Goal: Task Accomplishment & Management: Use online tool/utility

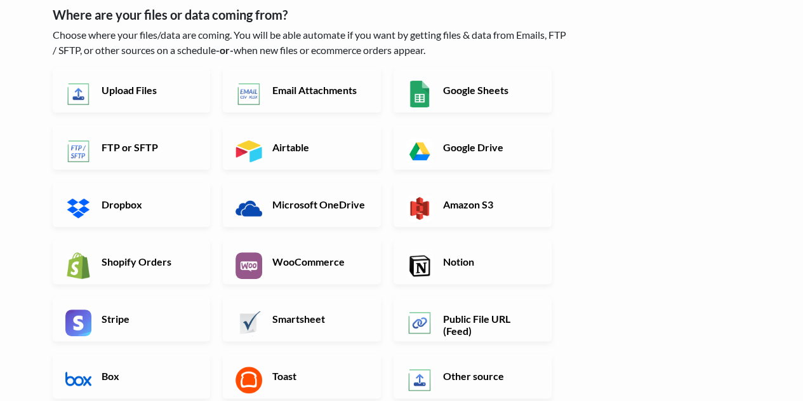
scroll to position [127, 0]
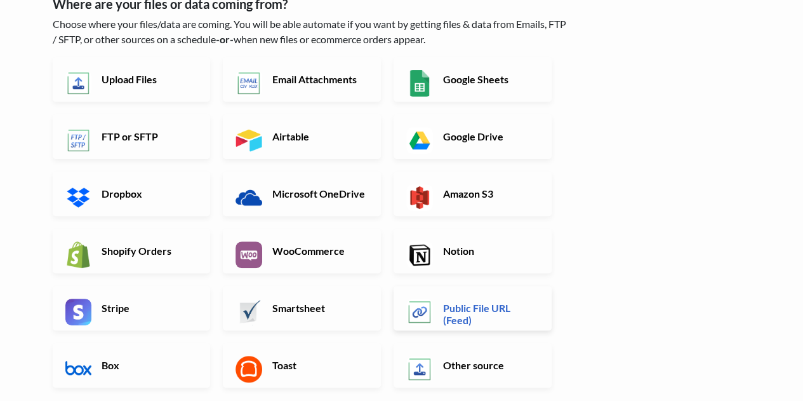
click at [480, 309] on h6 "Public File URL (Feed)" at bounding box center [490, 314] width 100 height 24
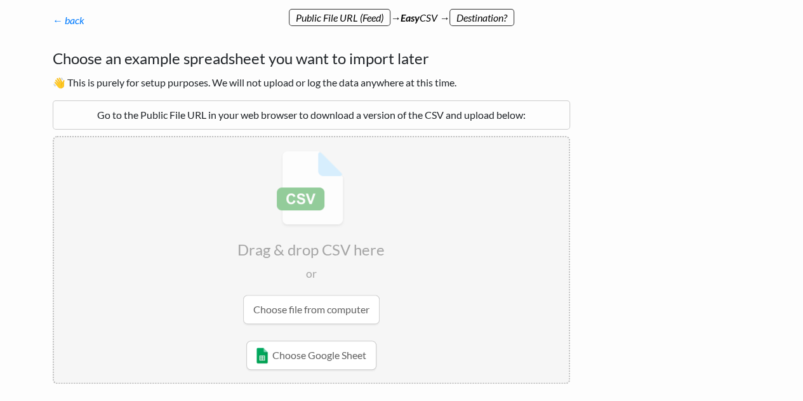
scroll to position [152, 0]
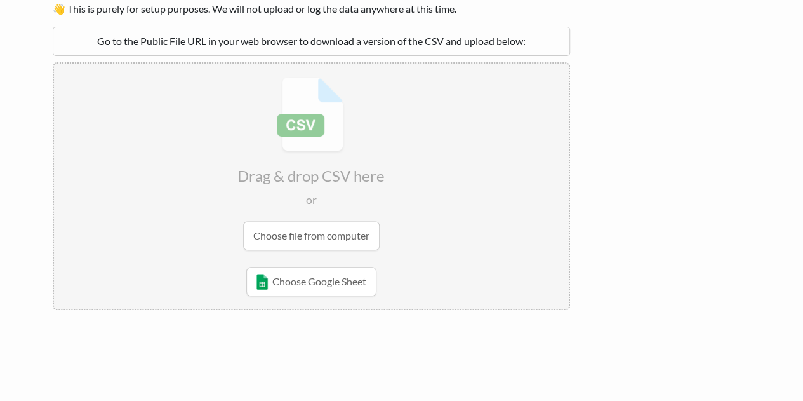
click at [307, 231] on input "file" at bounding box center [311, 164] width 515 height 200
type input "C:\fakepath\data_export.csv"
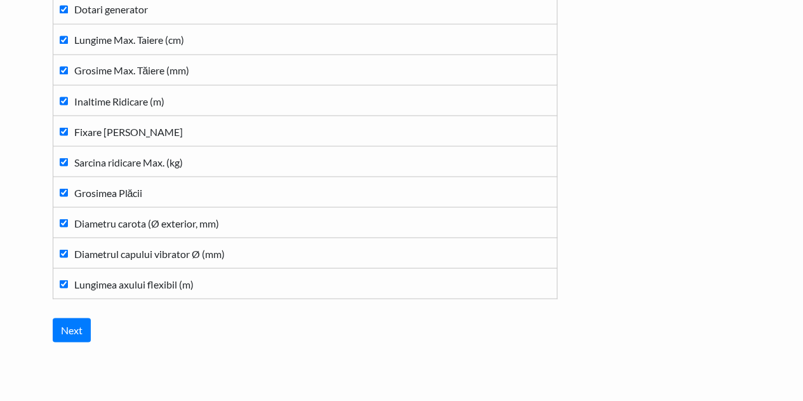
scroll to position [1141, 0]
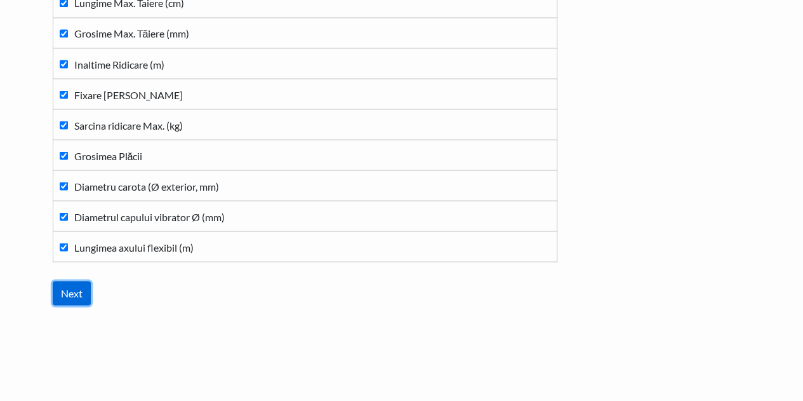
click at [74, 288] on input "Next" at bounding box center [72, 293] width 38 height 24
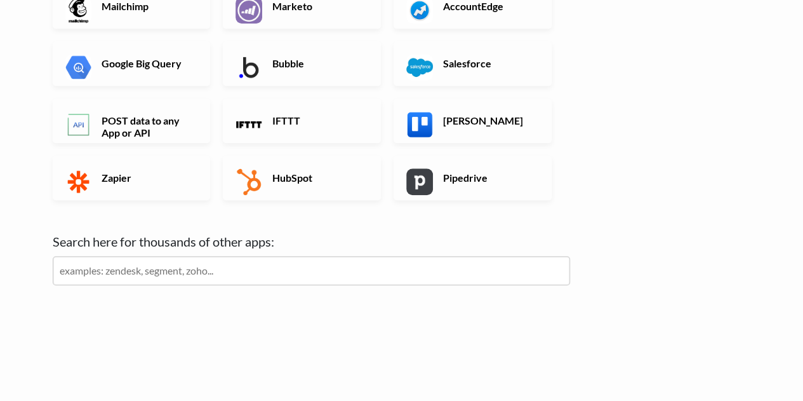
scroll to position [0, 0]
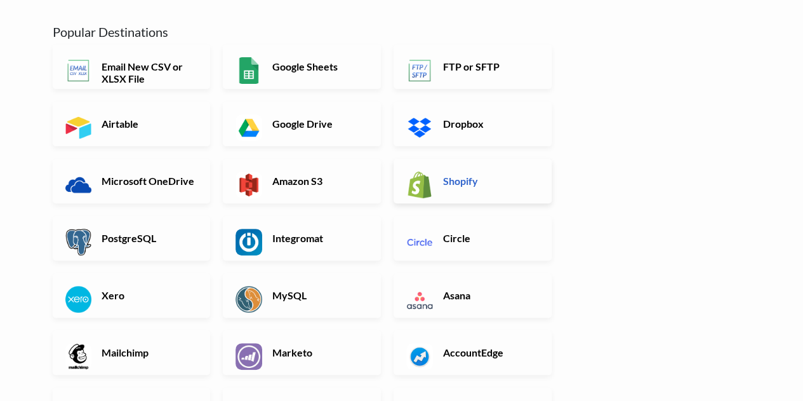
click at [498, 181] on h6 "Shopify" at bounding box center [490, 181] width 100 height 12
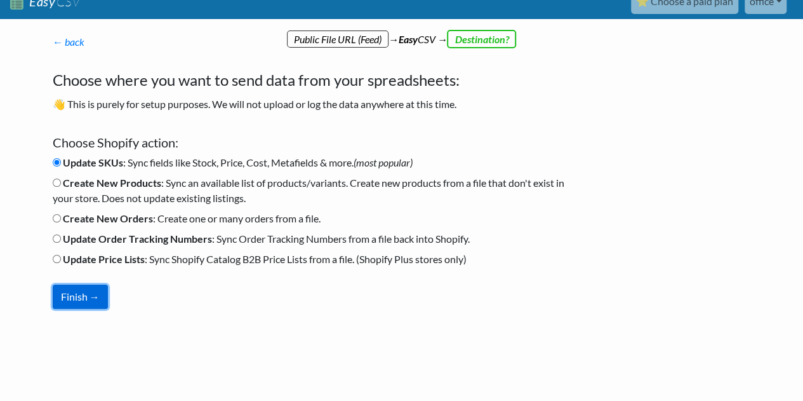
click at [76, 300] on button "Finish →" at bounding box center [80, 297] width 55 height 24
click at [62, 291] on button "Finish →" at bounding box center [80, 297] width 55 height 24
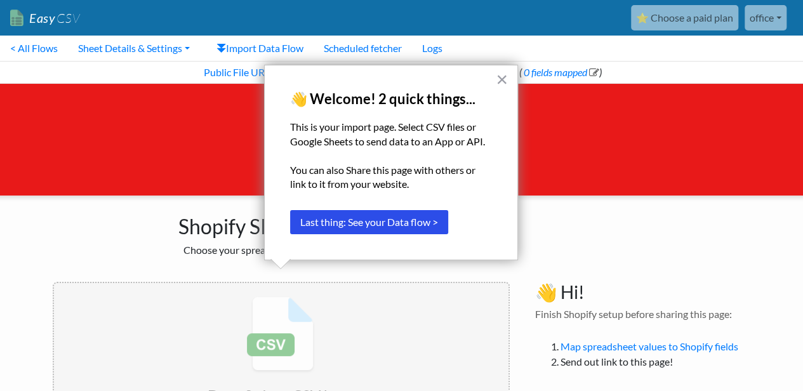
scroll to position [65, 0]
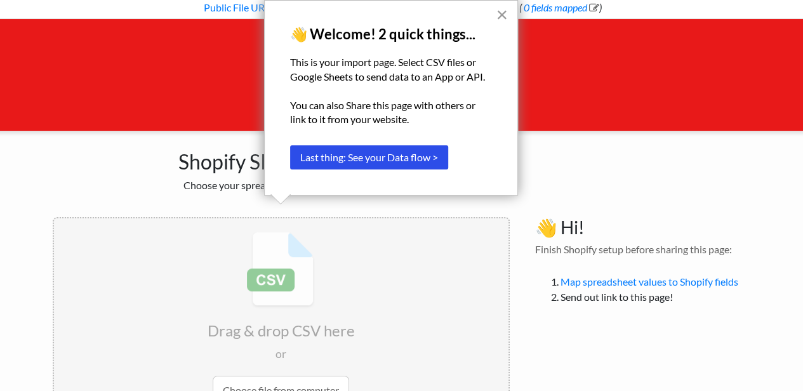
click at [504, 15] on button "×" at bounding box center [502, 14] width 12 height 20
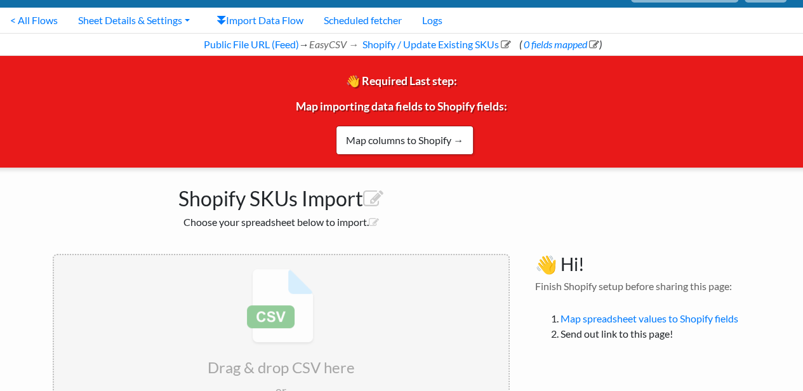
scroll to position [0, 0]
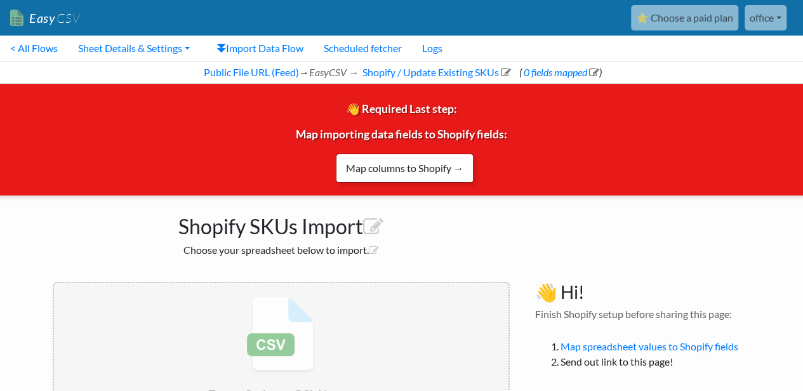
click at [404, 170] on link "Map columns to Shopify →" at bounding box center [405, 168] width 138 height 29
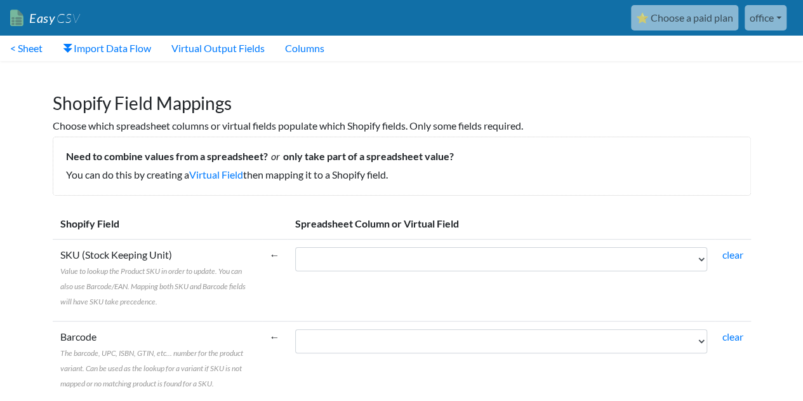
scroll to position [64, 0]
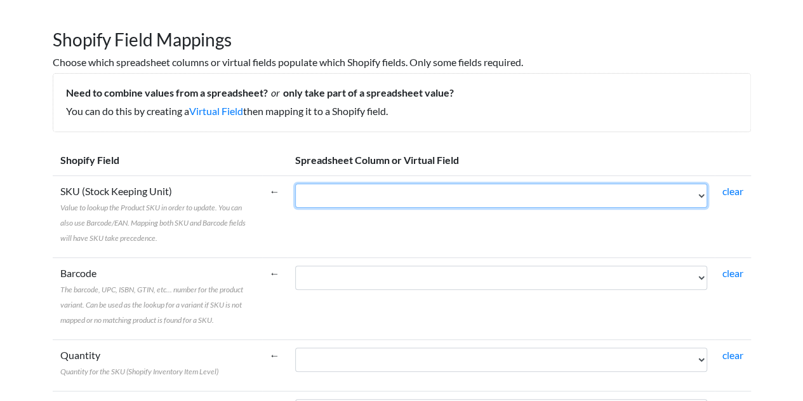
click at [379, 203] on select "Cod produs - SKU Nume produs (atribute varianta) Cod EAN Nume produs Descriere …" at bounding box center [501, 196] width 412 height 24
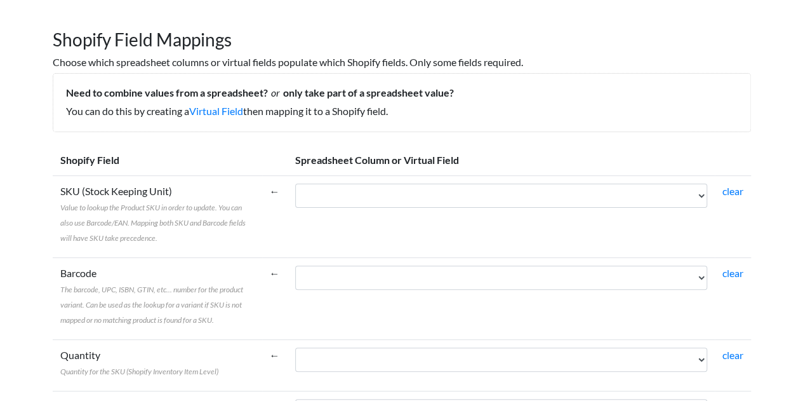
click at [377, 224] on td "Cod produs - SKU Nume produs (atribute varianta) Cod EAN Nume produs Descriere …" at bounding box center [501, 216] width 427 height 82
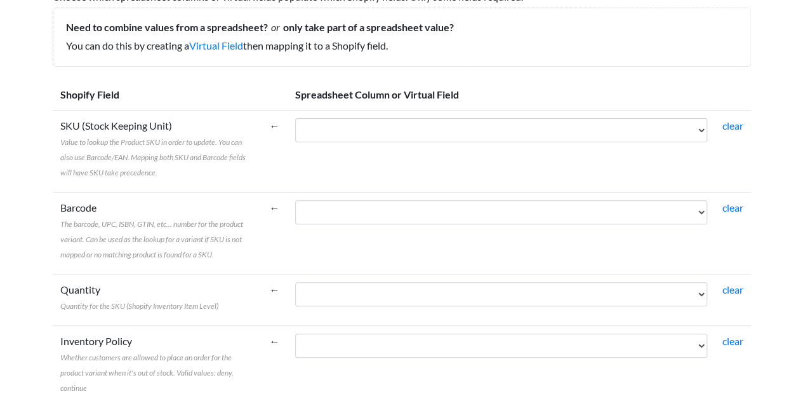
scroll to position [191, 0]
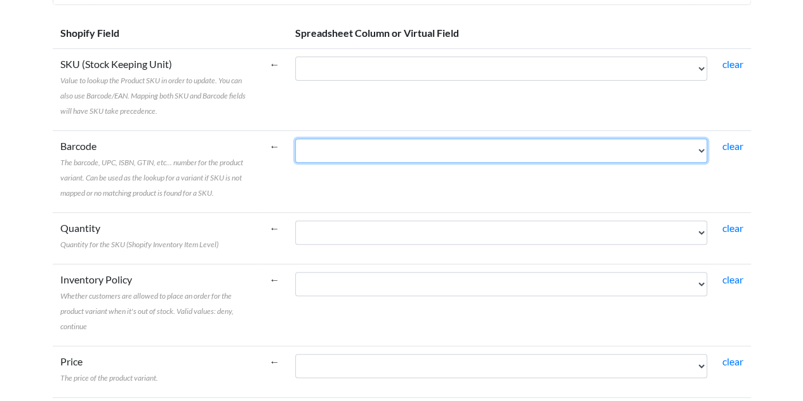
click at [375, 144] on select "Cod produs - SKU Nume produs (atribute varianta) Cod EAN Nume produs Descriere …" at bounding box center [501, 150] width 412 height 24
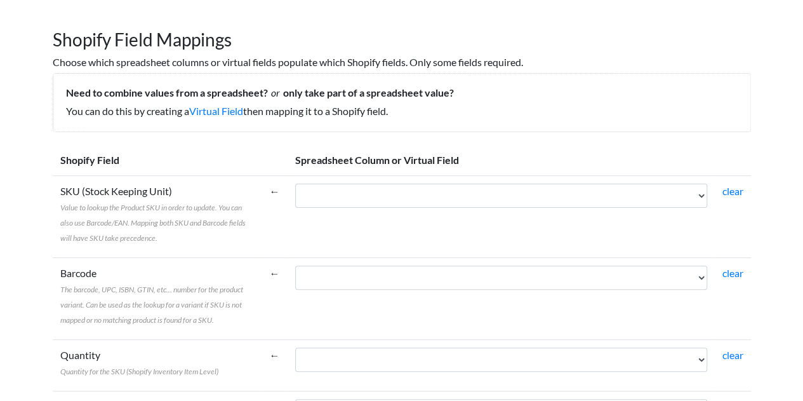
click at [206, 210] on span "Value to lookup the Product SKU in order to update. You can also use Barcode/EA…" at bounding box center [152, 223] width 185 height 40
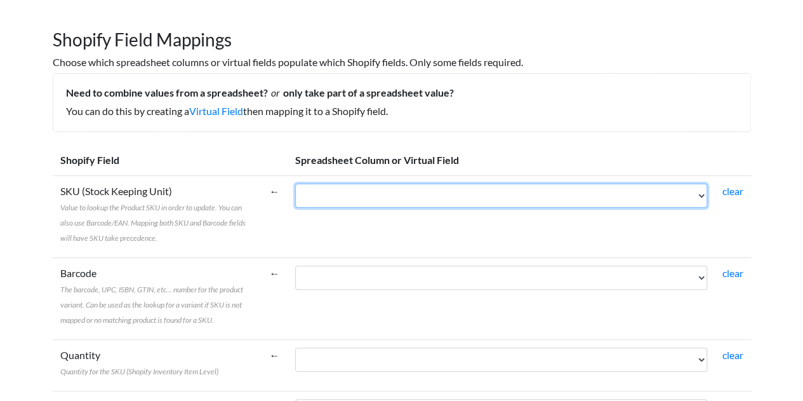
click at [295, 208] on select "Cod produs - SKU Nume produs (atribute varianta) Cod EAN Nume produs Descriere …" at bounding box center [501, 196] width 412 height 24
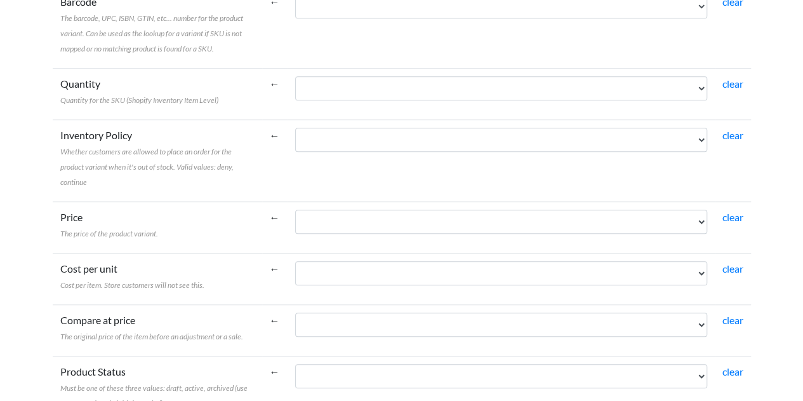
scroll to position [381, 0]
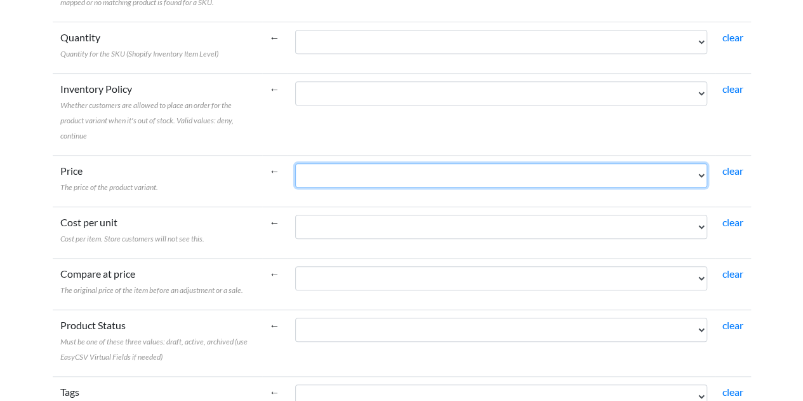
click at [355, 180] on select "Cod produs - SKU Nume produs (atribute varianta) Cod EAN Nume produs Descriere …" at bounding box center [501, 175] width 412 height 24
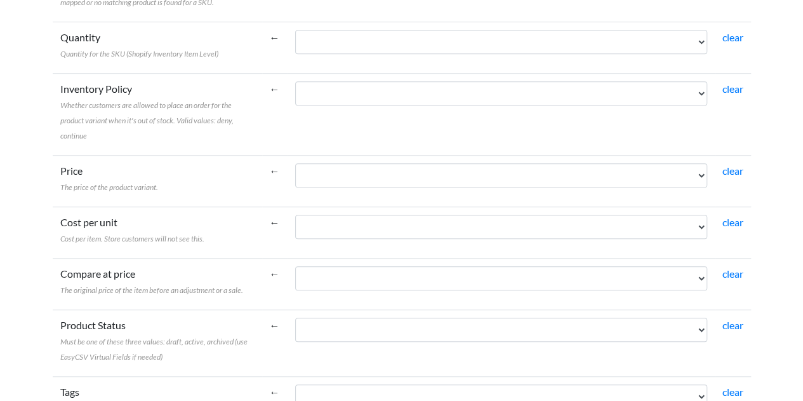
click at [90, 203] on td "Price The price of the product variant." at bounding box center [158, 180] width 210 height 51
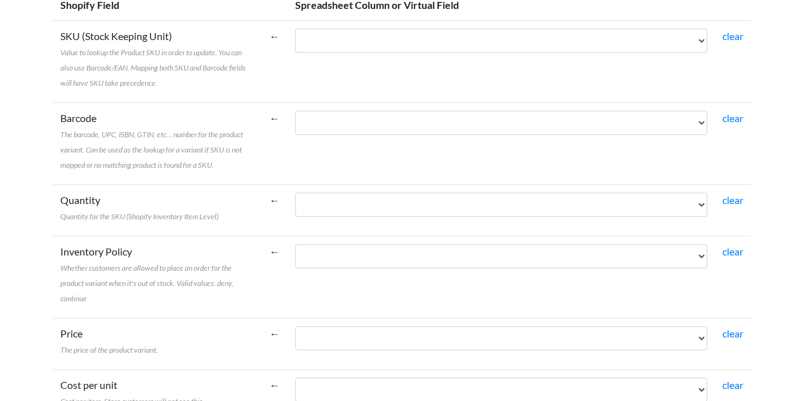
scroll to position [191, 0]
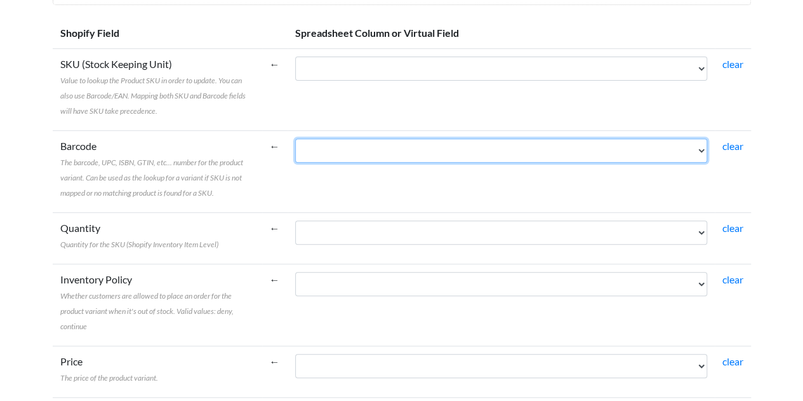
click at [317, 149] on select "Cod produs - SKU Nume produs (atribute varianta) Cod EAN Nume produs Descriere …" at bounding box center [501, 150] width 412 height 24
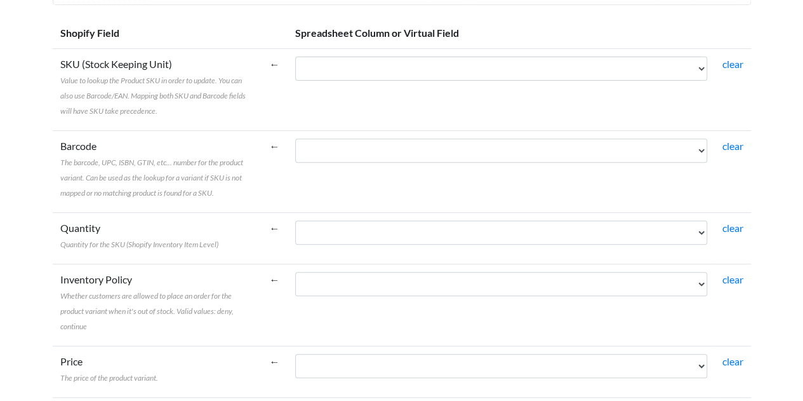
click at [157, 193] on span "The barcode, UPC, ISBN, GTIN, etc... number for the product variant. Can be use…" at bounding box center [151, 177] width 183 height 40
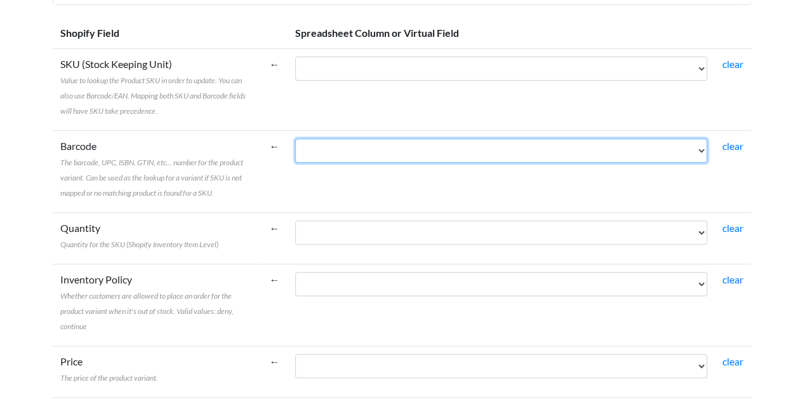
click at [295, 163] on select "Cod produs - SKU Nume produs (atribute varianta) Cod EAN Nume produs Descriere …" at bounding box center [501, 150] width 412 height 24
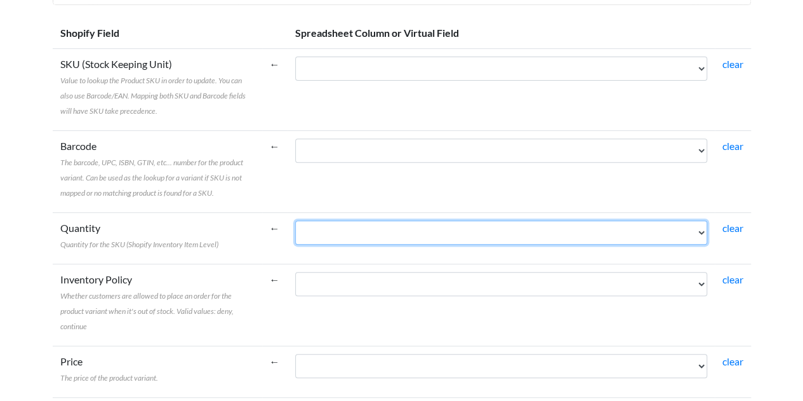
click at [356, 233] on select "Cod produs - SKU Nume produs (atribute varianta) Cod EAN Nume produs Descriere …" at bounding box center [501, 232] width 412 height 24
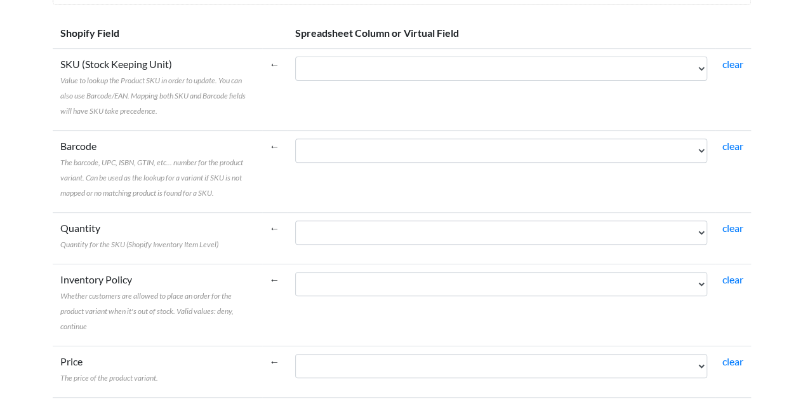
click at [183, 117] on td "SKU (Stock Keeping Unit) Value to lookup the Product SKU in order to update. Yo…" at bounding box center [158, 89] width 210 height 82
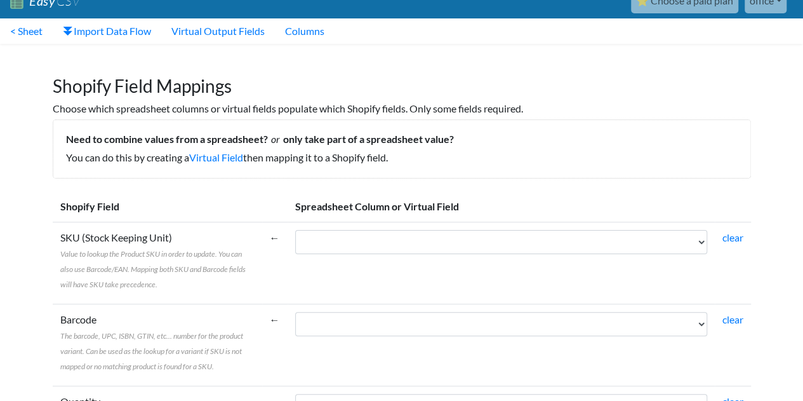
scroll to position [0, 0]
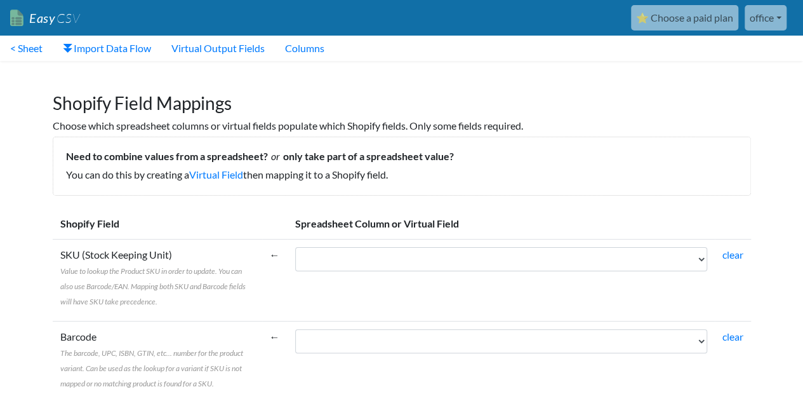
click at [779, 2] on nav "Easy CSV ⭐ Choose a paid plan office Viluxe Ro All Flows All CSV Generators Bus…" at bounding box center [401, 18] width 803 height 36
click at [762, 18] on link "office" at bounding box center [766, 17] width 42 height 25
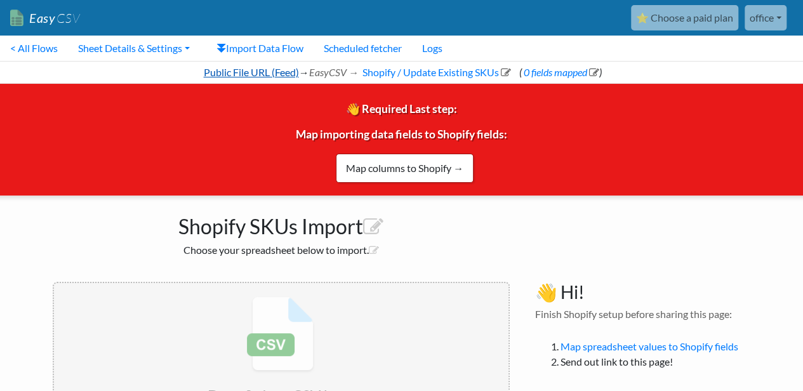
click at [213, 72] on link "Public File URL (Feed)" at bounding box center [250, 72] width 97 height 12
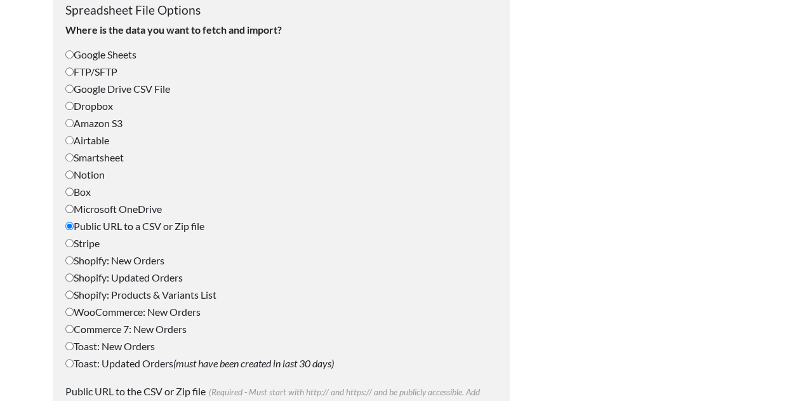
scroll to position [508, 0]
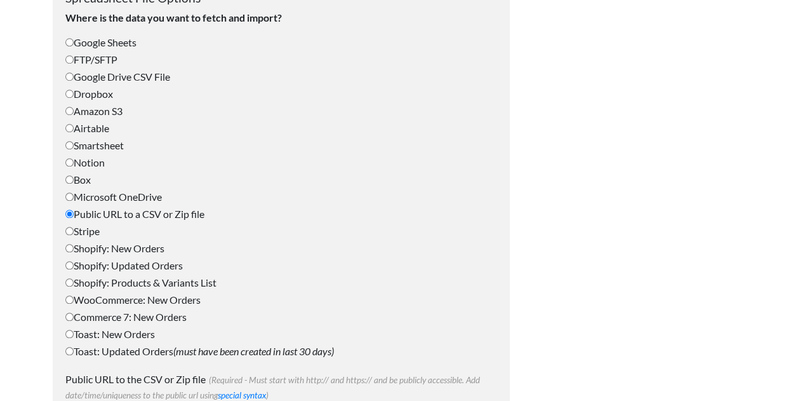
click at [67, 60] on input "FTP/SFTP" at bounding box center [69, 59] width 8 height 8
radio input "true"
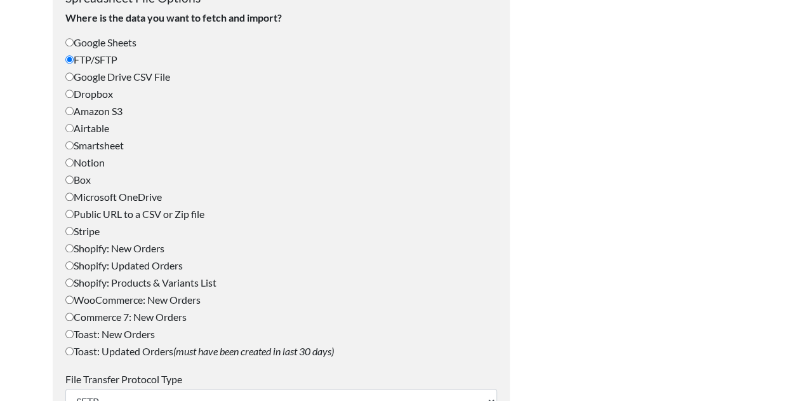
click at [66, 163] on input "Notion" at bounding box center [69, 162] width 8 height 8
radio input "true"
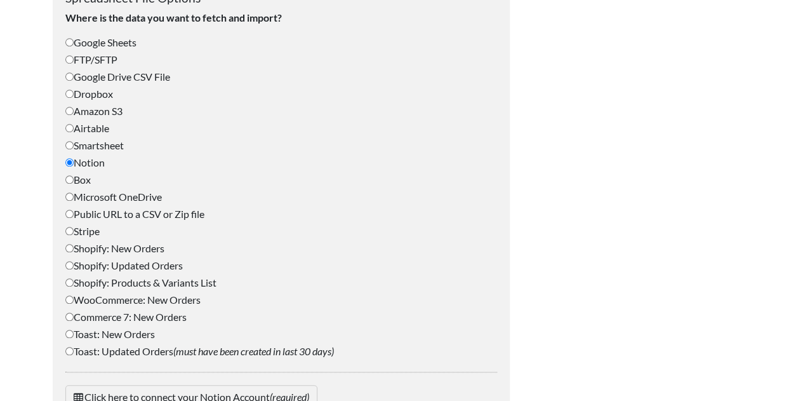
scroll to position [601, 0]
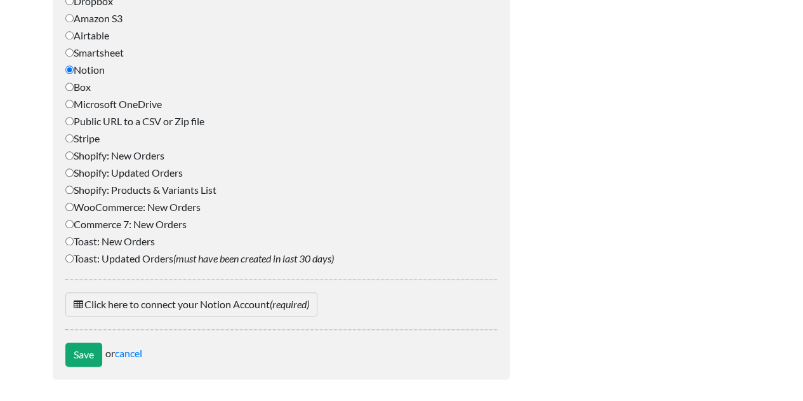
click at [70, 120] on input "Public URL to a CSV or Zip file" at bounding box center [69, 121] width 8 height 8
radio input "true"
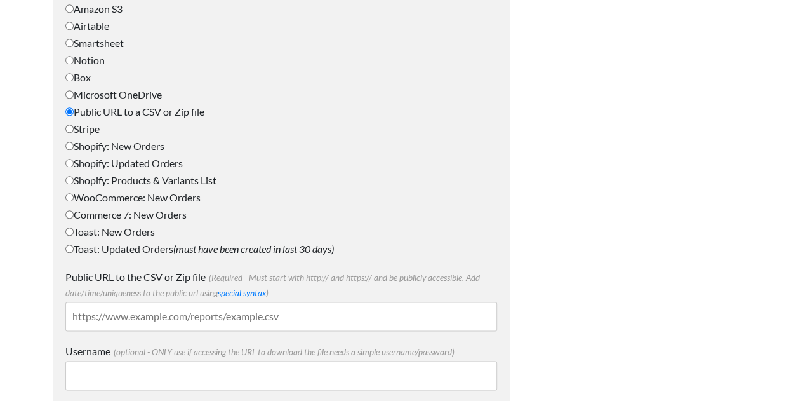
scroll to position [729, 0]
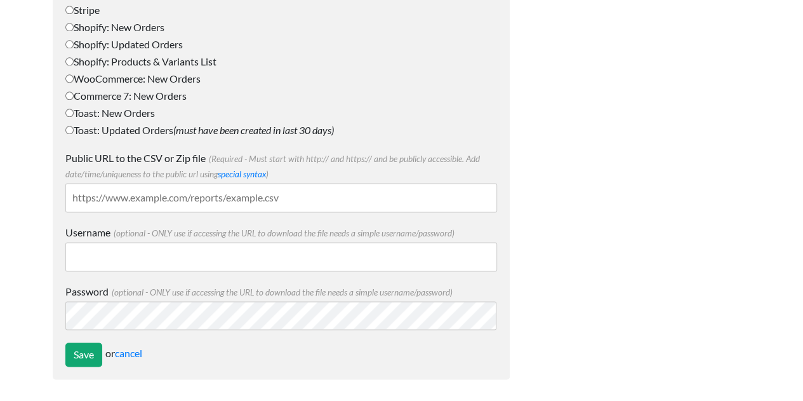
click at [158, 198] on input "Public URL to the CSV or Zip file (Required - Must start with http:// and https…" at bounding box center [281, 197] width 432 height 29
click at [417, 105] on label "Toast: New Orders" at bounding box center [281, 112] width 432 height 15
click at [74, 109] on input "Toast: New Orders" at bounding box center [69, 113] width 8 height 8
radio input "true"
select select "10_mins"
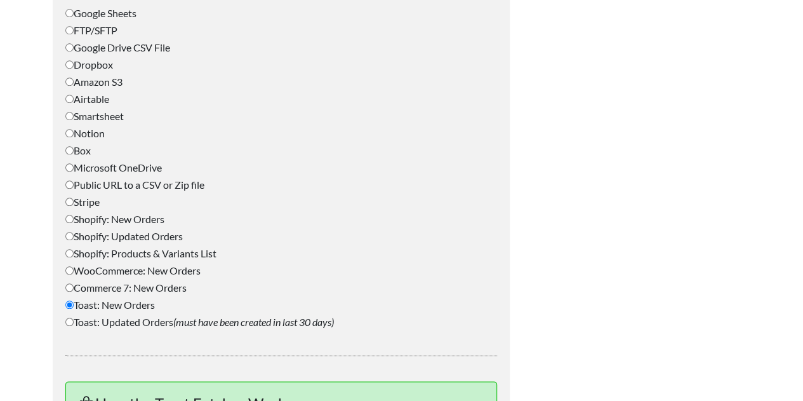
scroll to position [412, 0]
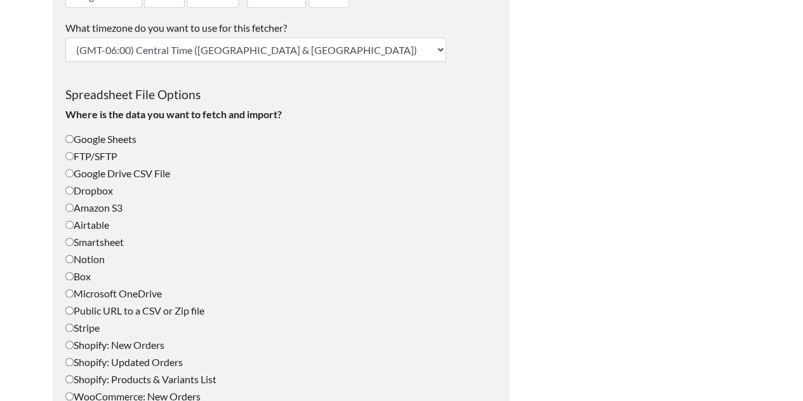
click at [67, 308] on input "Public URL to a CSV or Zip file" at bounding box center [69, 310] width 8 height 8
radio input "true"
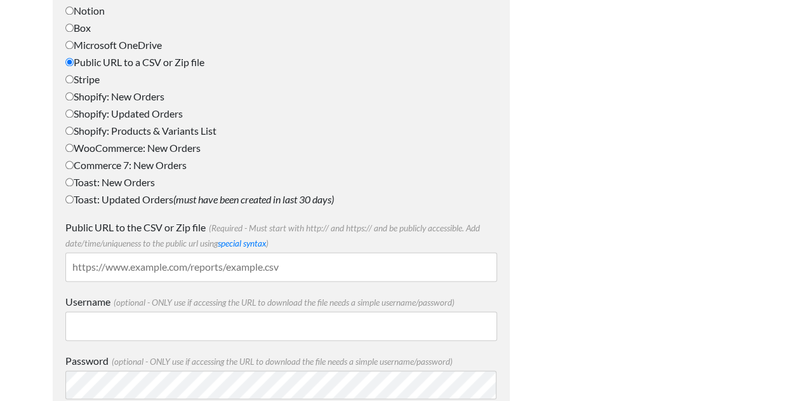
scroll to position [729, 0]
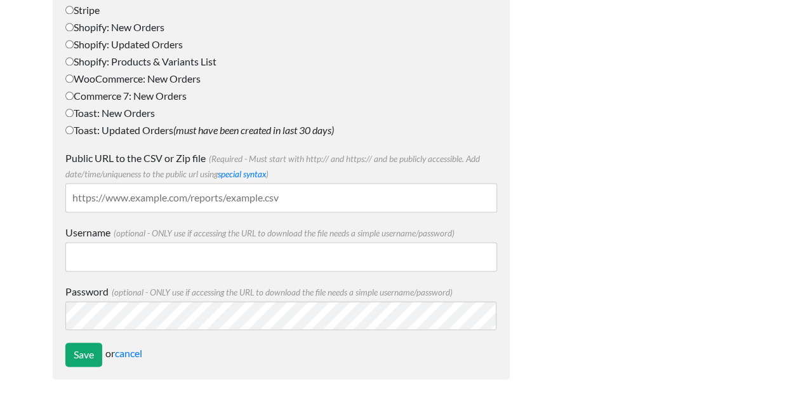
click at [97, 189] on input "Public URL to the CSV or Zip file (Required - Must start with http:// and https…" at bounding box center [281, 197] width 432 height 29
paste input "https://www.criano.com/feed/products/cae13d215b9f48b1cf8509faa386841c"
type input "https://www.criano.com/feed/products/cae13d215b9f48b1cf8509faa386841c"
click at [83, 346] on input "Save" at bounding box center [83, 354] width 37 height 24
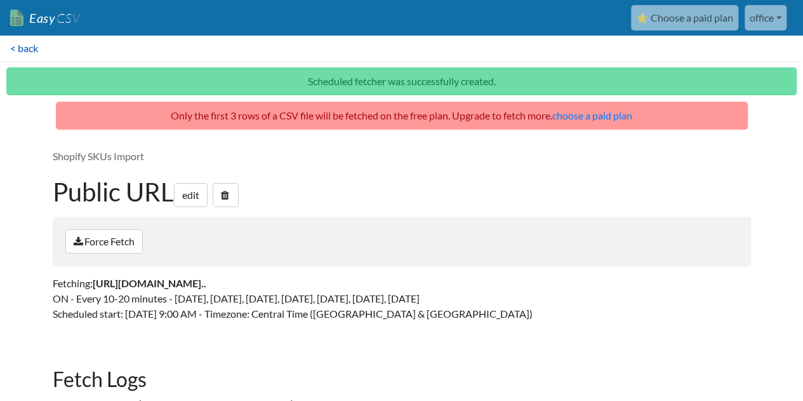
click at [33, 43] on link "< back" at bounding box center [24, 48] width 48 height 25
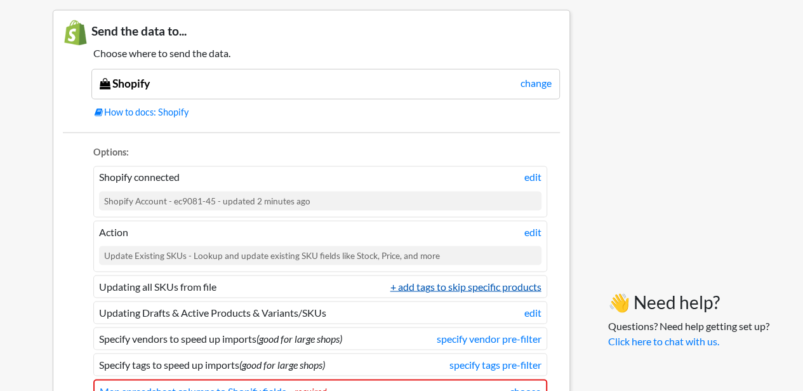
scroll to position [1139, 0]
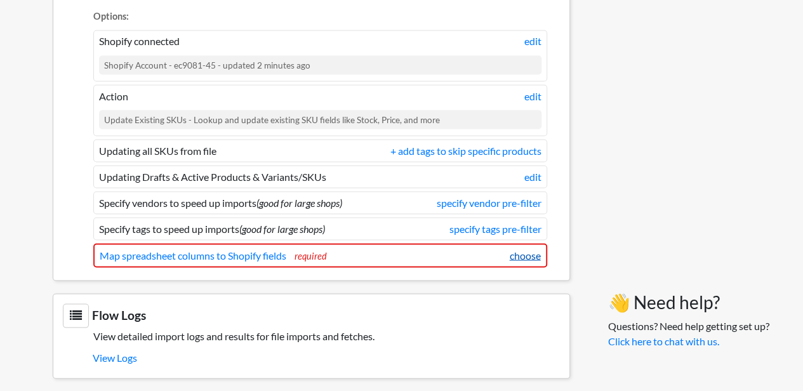
click at [525, 248] on link "choose" at bounding box center [525, 255] width 31 height 15
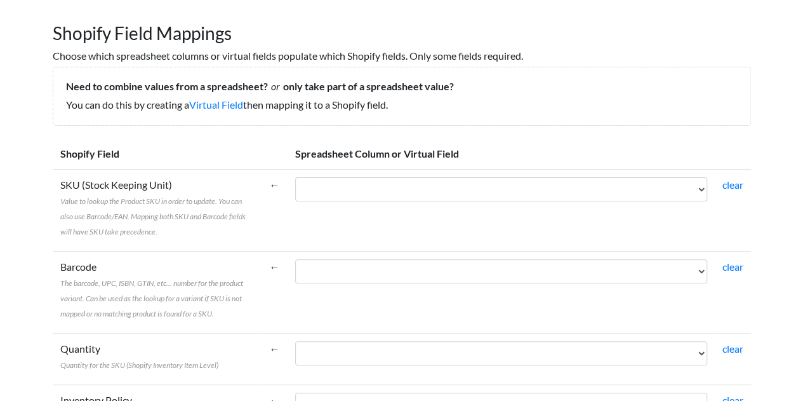
scroll to position [127, 0]
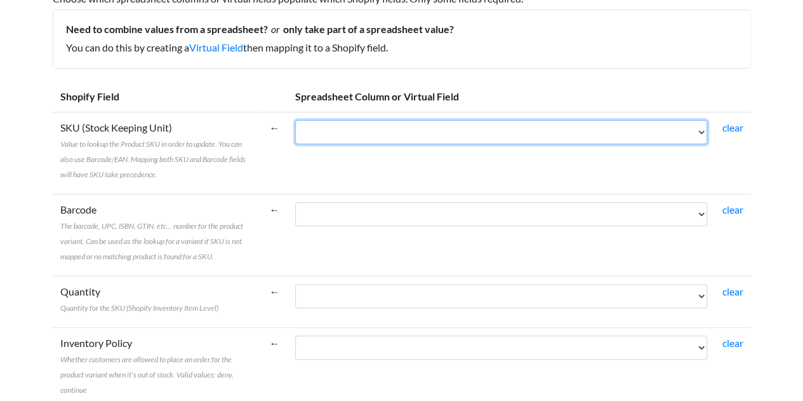
click at [383, 133] on select "Cod produs - SKU Nume produs (atribute varianta) Cod EAN Nume produs Descriere …" at bounding box center [501, 132] width 412 height 24
select select "cr_746489"
click at [295, 120] on select "Cod produs - SKU Nume produs (atribute varianta) Cod EAN Nume produs Descriere …" at bounding box center [501, 132] width 412 height 24
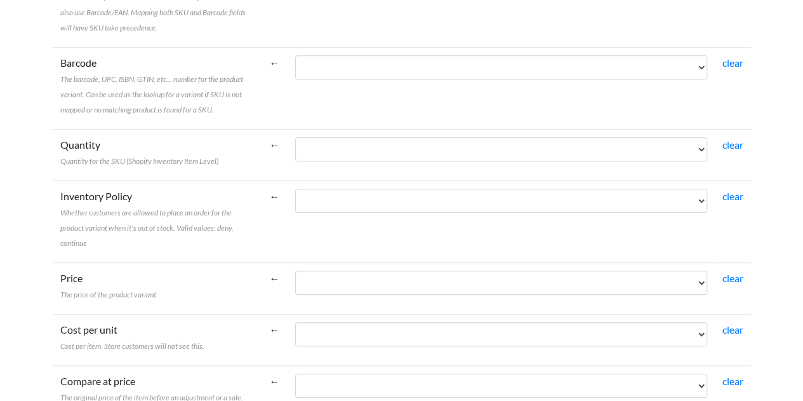
scroll to position [254, 0]
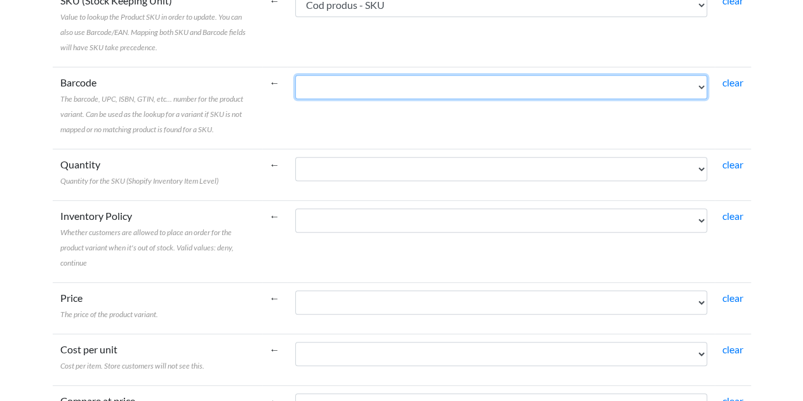
click at [335, 83] on select "Cod produs - SKU Nume produs (atribute varianta) Cod EAN Nume produs Descriere …" at bounding box center [501, 87] width 412 height 24
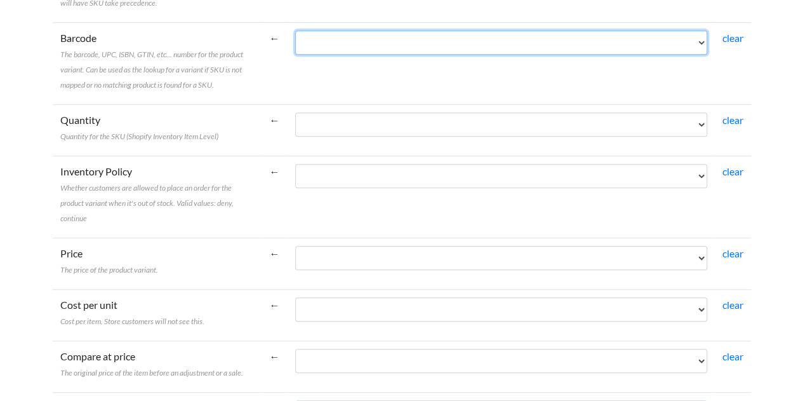
scroll to position [318, 0]
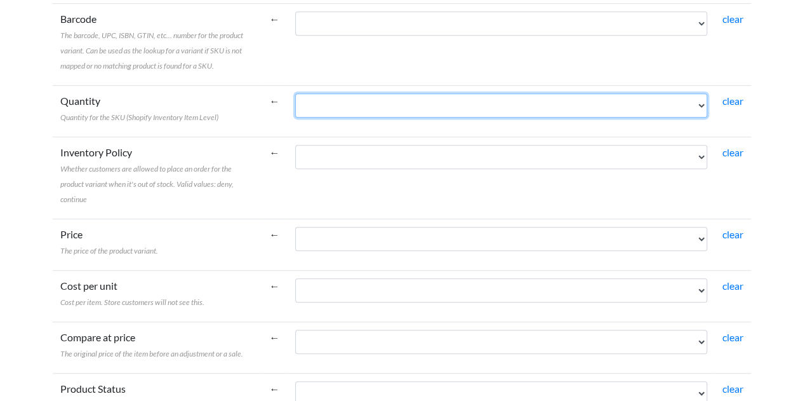
click at [347, 110] on select "Cod produs - SKU Nume produs (atribute varianta) Cod EAN Nume produs Descriere …" at bounding box center [501, 105] width 412 height 24
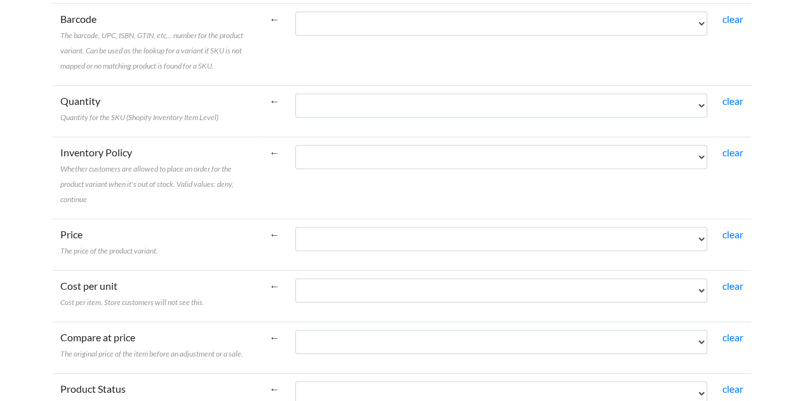
click at [127, 177] on label "Inventory Policy Whether customers are allowed to place an order for the produc…" at bounding box center [157, 175] width 194 height 61
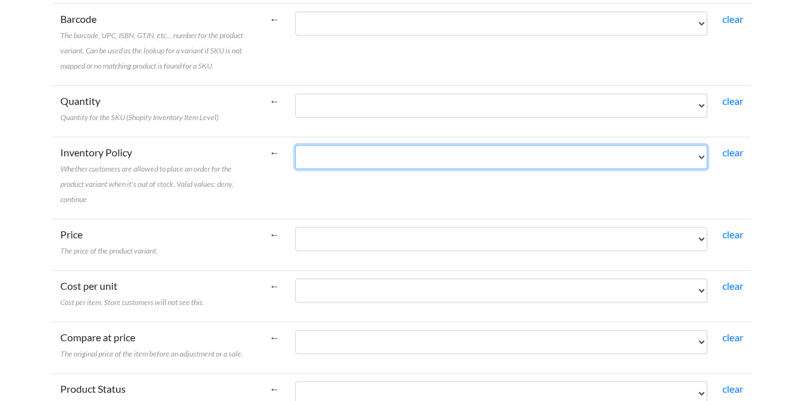
click at [295, 169] on select "Cod produs - SKU Nume produs (atribute varianta) Cod EAN Nume produs Descriere …" at bounding box center [501, 157] width 412 height 24
click at [375, 157] on select "Cod produs - SKU Nume produs (atribute varianta) Cod EAN Nume produs Descriere …" at bounding box center [501, 157] width 412 height 24
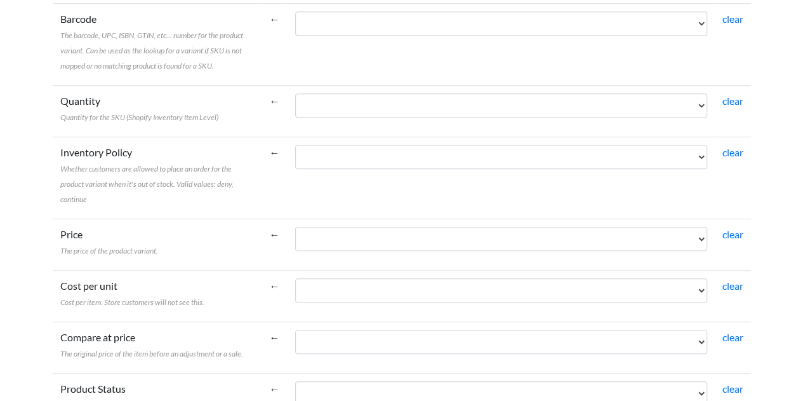
click at [238, 172] on label "Inventory Policy Whether customers are allowed to place an order for the produc…" at bounding box center [157, 175] width 194 height 61
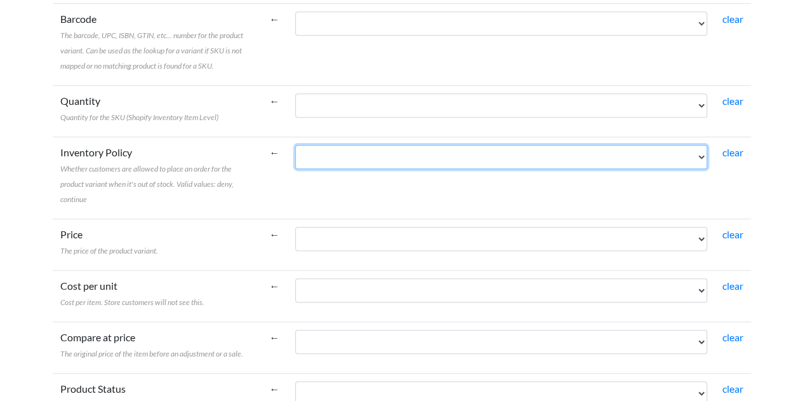
click at [295, 169] on select "Cod produs - SKU Nume produs (atribute varianta) Cod EAN Nume produs Descriere …" at bounding box center [501, 157] width 412 height 24
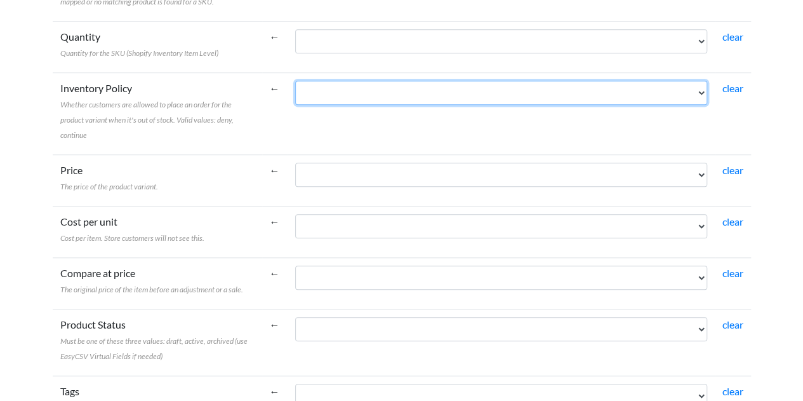
scroll to position [445, 0]
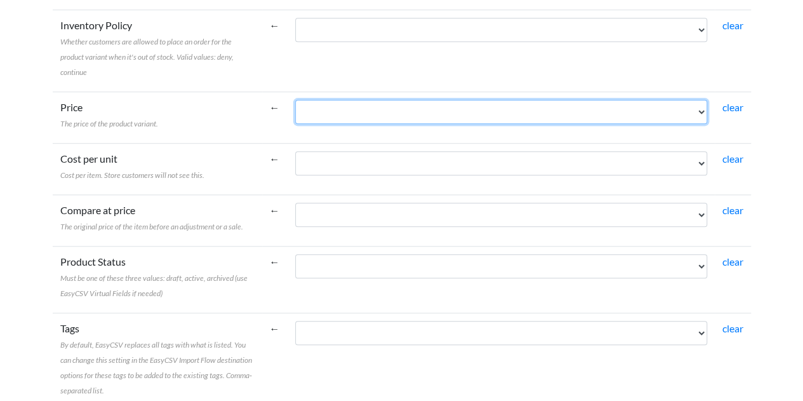
click at [323, 107] on select "Cod produs - SKU Nume produs (atribute varianta) Cod EAN Nume produs Descriere …" at bounding box center [501, 112] width 412 height 24
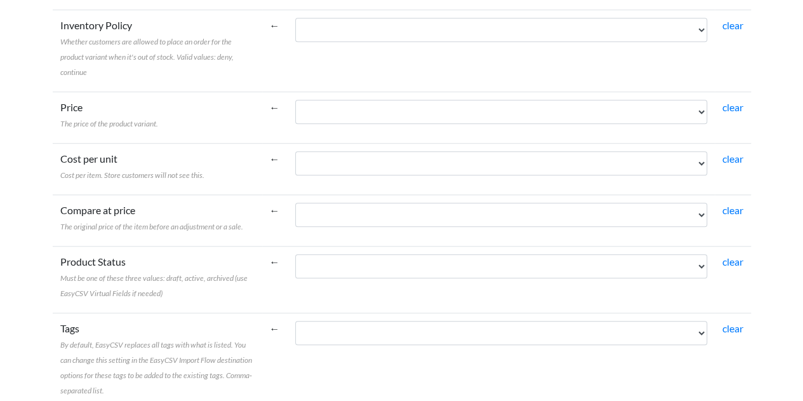
click at [206, 181] on td "Cost per unit Cost per item. Store customers will not see this." at bounding box center [158, 168] width 210 height 51
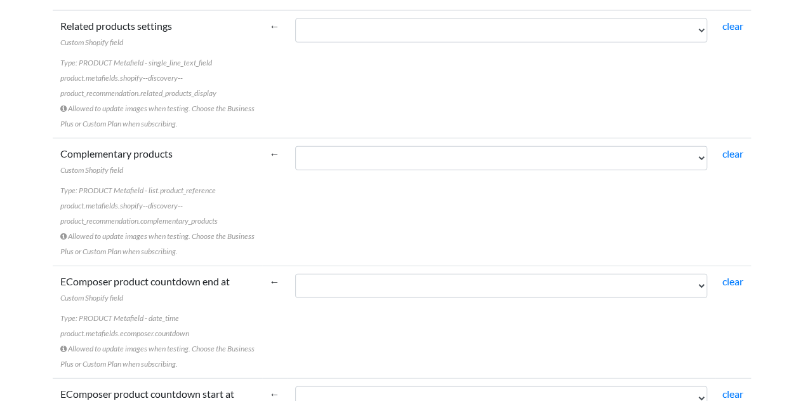
scroll to position [1685, 0]
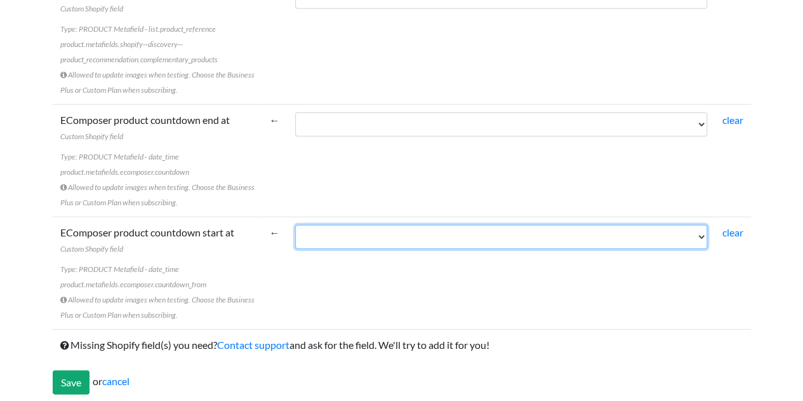
click at [366, 233] on select "Cod produs - SKU Nume produs (atribute varianta) Cod EAN Nume produs Descriere …" at bounding box center [501, 237] width 412 height 24
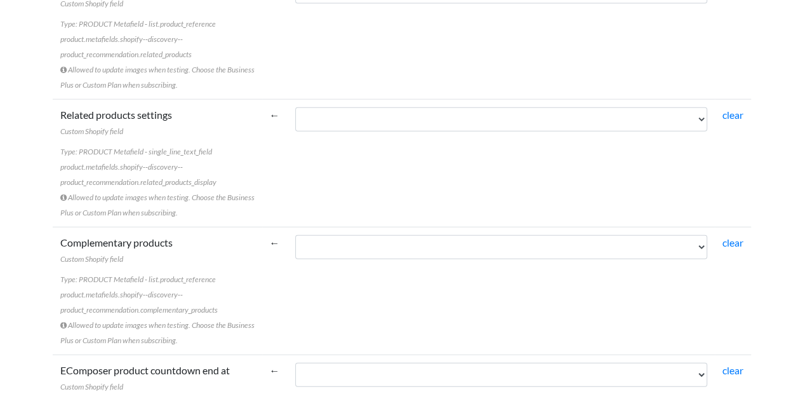
scroll to position [1304, 0]
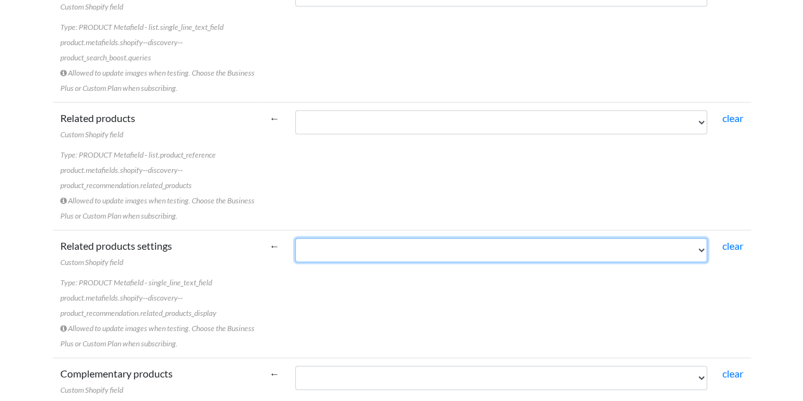
click at [319, 243] on select "Cod produs - SKU Nume produs (atribute varianta) Cod EAN Nume produs Descriere …" at bounding box center [501, 250] width 412 height 24
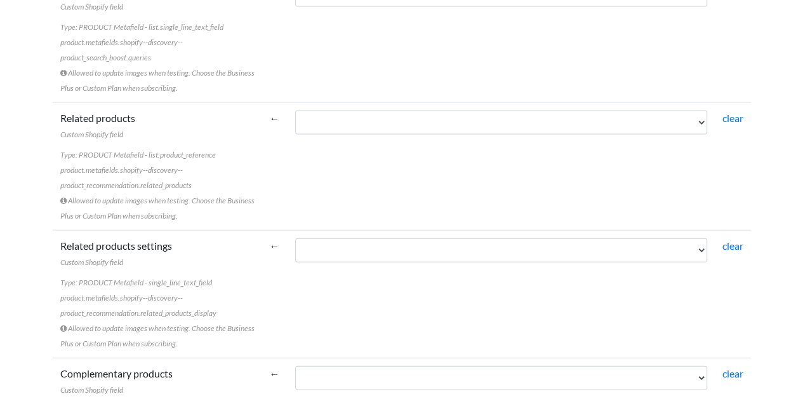
click at [204, 249] on td "Related products settings Custom Shopify field Type: PRODUCT Metafield - single…" at bounding box center [158, 294] width 210 height 128
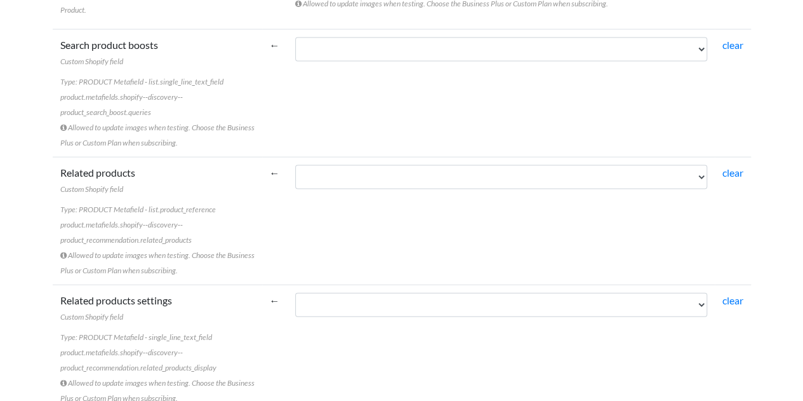
scroll to position [1114, 0]
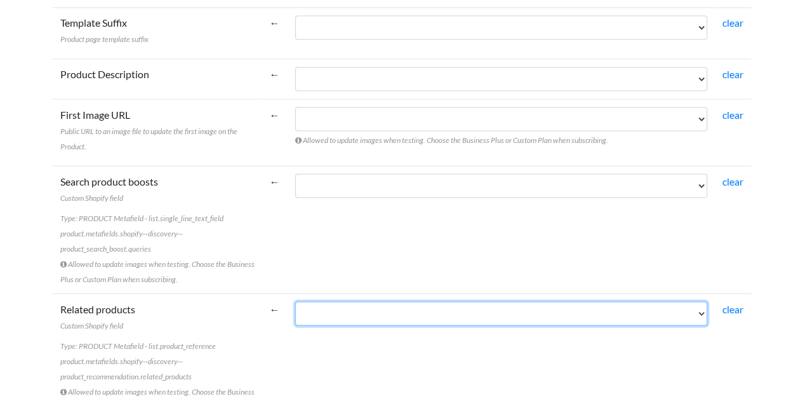
click at [357, 307] on select "Cod produs - SKU Nume produs (atribute varianta) Cod EAN Nume produs Descriere …" at bounding box center [501, 313] width 412 height 24
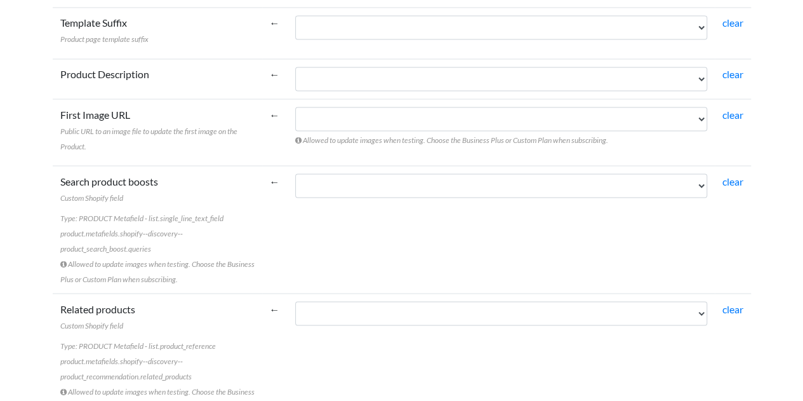
click at [240, 181] on td "Search product boosts Custom Shopify field Type: PRODUCT Metafield - list.singl…" at bounding box center [158, 229] width 210 height 128
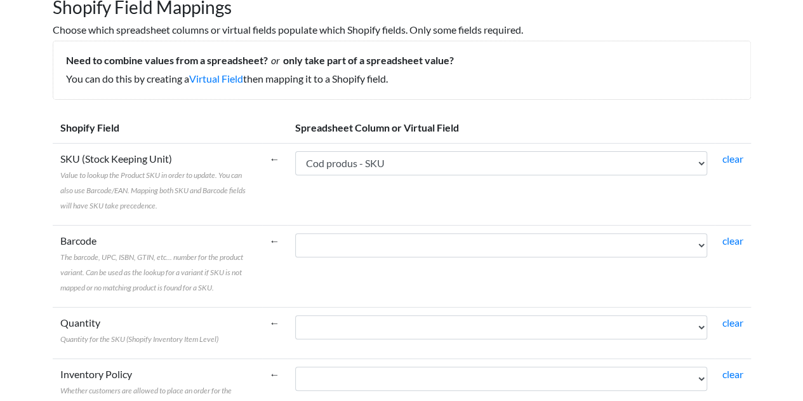
scroll to position [191, 0]
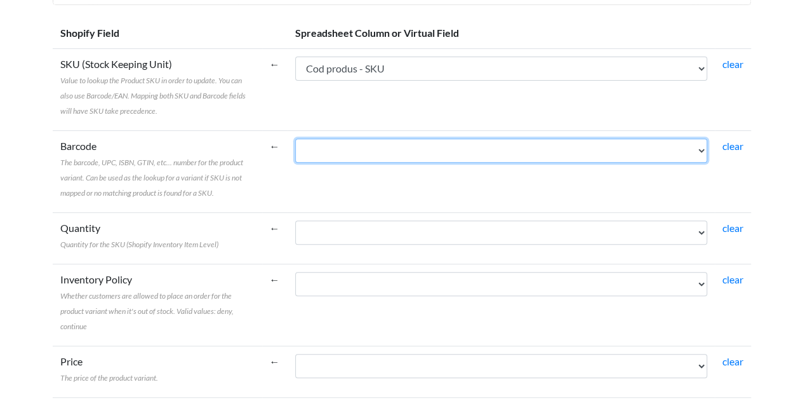
click at [402, 156] on select "Cod produs - SKU Nume produs (atribute varianta) Cod EAN Nume produs Descriere …" at bounding box center [501, 150] width 412 height 24
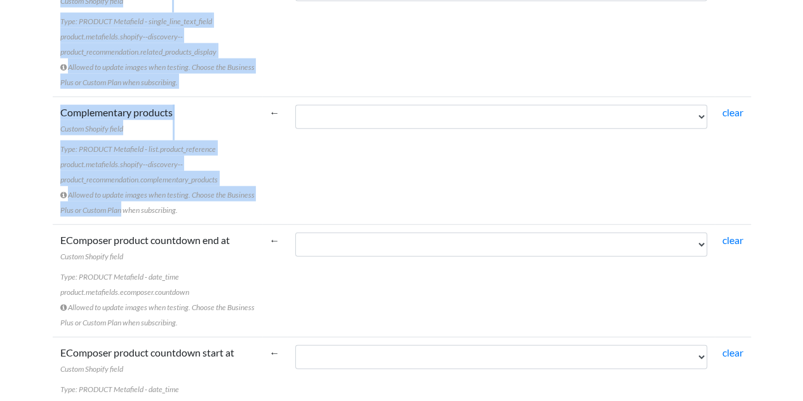
scroll to position [1685, 0]
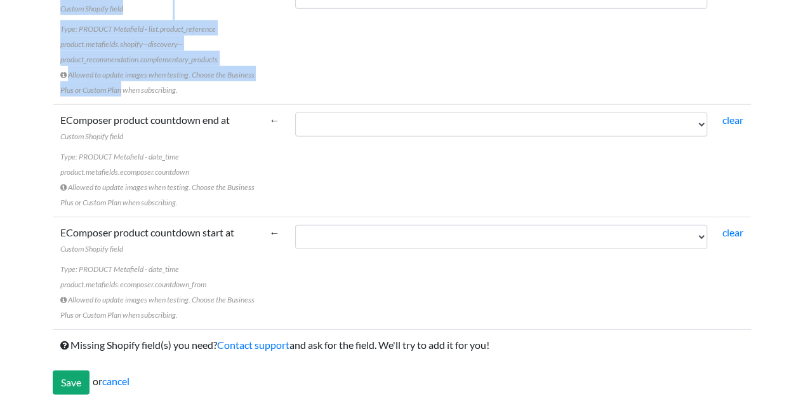
drag, startPoint x: 61, startPoint y: 119, endPoint x: 237, endPoint y: 305, distance: 255.6
copy tbody "LOR (Ipsum Dolorsi Amet) Conse ad elitse doe Tempori UTL et dolor ma aliqua. En…"
click at [183, 139] on td "EComposer product countdown end at Custom Shopify field Type: PRODUCT Metafield…" at bounding box center [158, 160] width 210 height 112
